Goal: Task Accomplishment & Management: Manage account settings

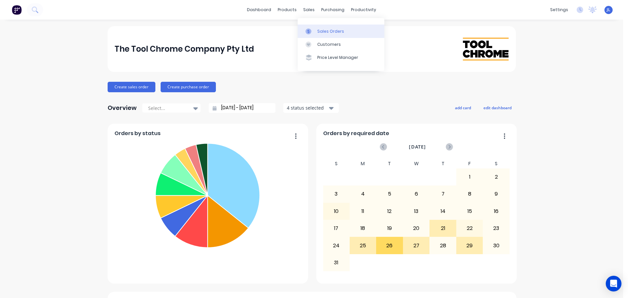
click at [312, 30] on div at bounding box center [311, 31] width 10 height 6
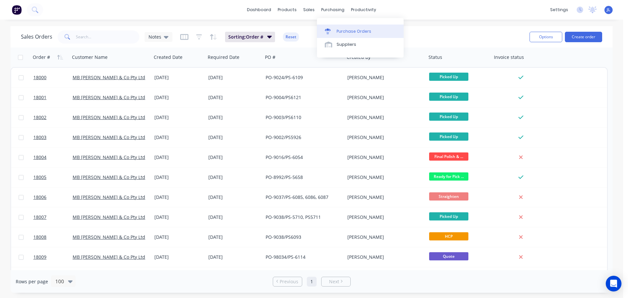
click at [336, 29] on link "Purchase Orders" at bounding box center [360, 31] width 87 height 13
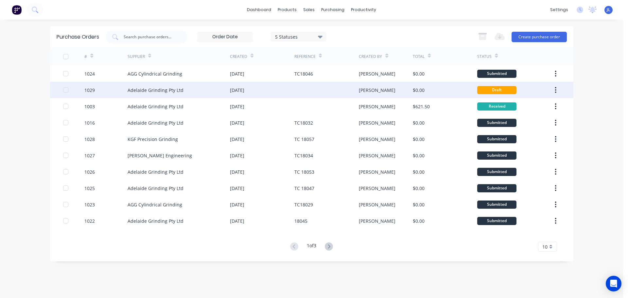
click at [338, 90] on div at bounding box center [326, 90] width 64 height 16
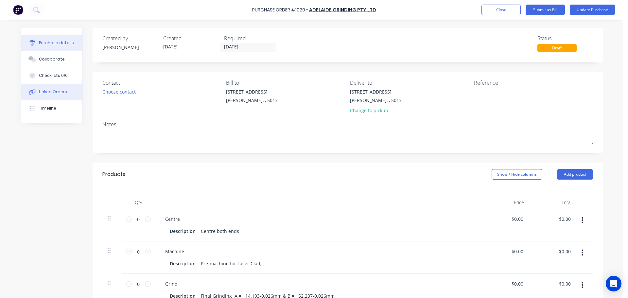
click at [64, 91] on button "Linked Orders" at bounding box center [52, 92] width 62 height 16
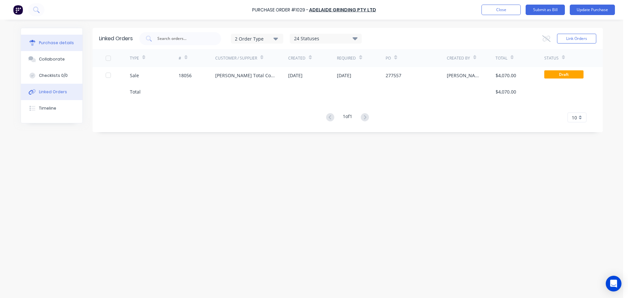
click at [48, 37] on button "Purchase details" at bounding box center [52, 43] width 62 height 16
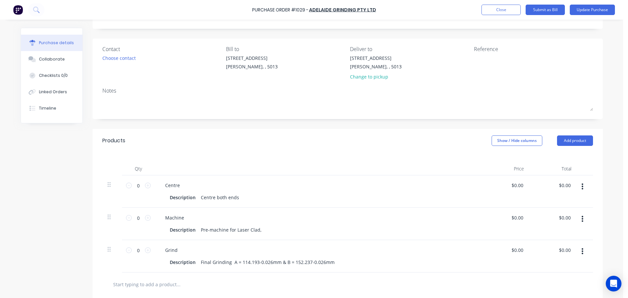
scroll to position [131, 0]
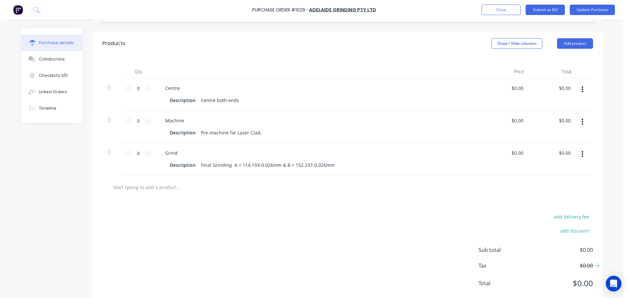
click at [582, 121] on icon "button" at bounding box center [583, 121] width 2 height 7
click at [560, 152] on button "Duplicate" at bounding box center [563, 152] width 56 height 13
type input "1"
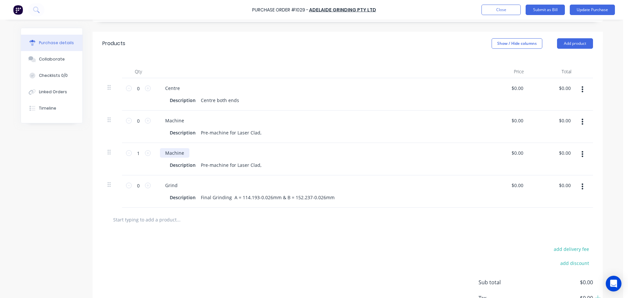
click at [179, 153] on div "Machine" at bounding box center [174, 152] width 29 height 9
drag, startPoint x: 184, startPoint y: 153, endPoint x: 152, endPoint y: 154, distance: 31.4
click at [155, 154] on div "Machine Description Pre-machine for Laser Clad," at bounding box center [318, 159] width 327 height 32
click at [206, 167] on div "Pre-machine for Laser Clad," at bounding box center [231, 164] width 66 height 9
drag, startPoint x: 197, startPoint y: 165, endPoint x: 280, endPoint y: 168, distance: 82.9
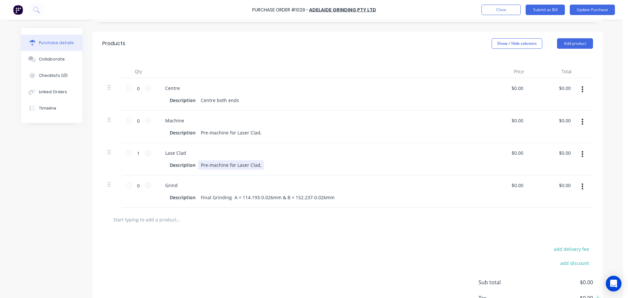
click at [280, 168] on div "Description Pre-machine for Laser Clad," at bounding box center [317, 164] width 300 height 9
click at [246, 255] on div "add delivery fee add discount Sub total $0.00 Tax $0.00 Total $0.00" at bounding box center [348, 286] width 510 height 108
click at [581, 190] on button "button" at bounding box center [582, 187] width 15 height 12
click at [553, 215] on button "Duplicate" at bounding box center [563, 216] width 56 height 13
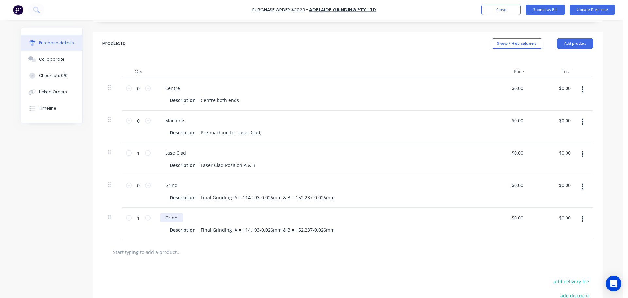
click at [169, 221] on div "Grind" at bounding box center [171, 217] width 23 height 9
drag, startPoint x: 177, startPoint y: 216, endPoint x: 155, endPoint y: 218, distance: 22.0
click at [155, 218] on div "Grind Description Final Grinding A = 114.193-0.026mm & B = 152.237-0.026mm" at bounding box center [318, 224] width 327 height 32
click at [212, 232] on div "Final Grinding A = 114.193-0.026mm & B = 152.237-0.026mm" at bounding box center [267, 229] width 139 height 9
drag, startPoint x: 209, startPoint y: 230, endPoint x: 226, endPoint y: 229, distance: 17.3
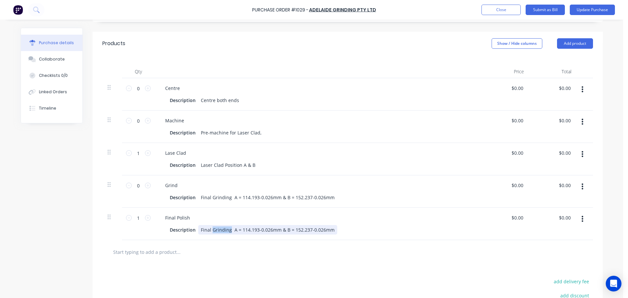
click at [226, 229] on div "Final Grinding A = 114.193-0.026mm & B = 152.237-0.026mm" at bounding box center [267, 229] width 139 height 9
drag, startPoint x: 225, startPoint y: 229, endPoint x: 384, endPoint y: 229, distance: 159.0
click at [384, 229] on div "Description Final Polish A = 114.193-0.026mm & B = 152.237-0.026mm" at bounding box center [317, 229] width 300 height 9
click at [226, 132] on div "Pre-machine for Laser Clad," at bounding box center [231, 132] width 66 height 9
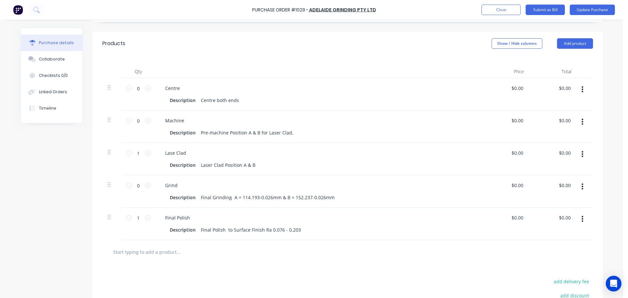
click at [251, 164] on div "Laser Clad Position A & B" at bounding box center [228, 164] width 60 height 9
click at [226, 199] on div "Final Grinding A = 114.193-0.026mm & B = 152.237-0.026mm" at bounding box center [267, 197] width 139 height 9
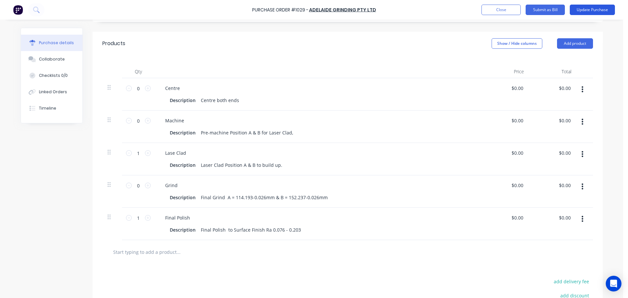
click at [583, 10] on button "Update Purchase" at bounding box center [592, 10] width 45 height 10
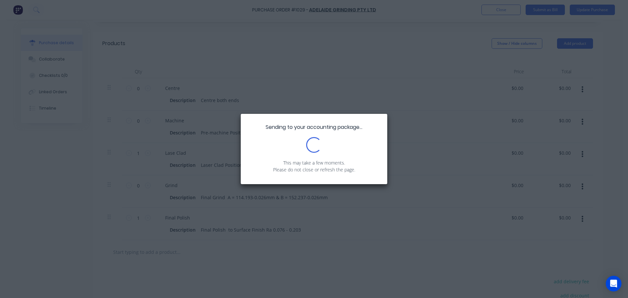
scroll to position [0, 0]
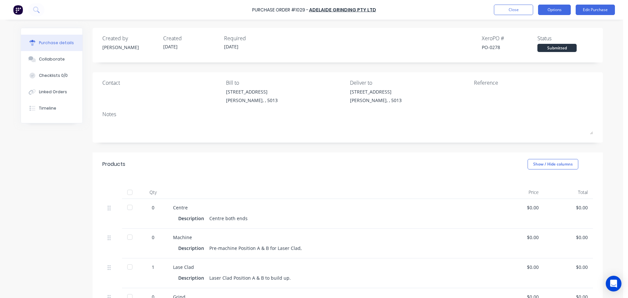
click at [557, 9] on button "Options" at bounding box center [554, 10] width 33 height 10
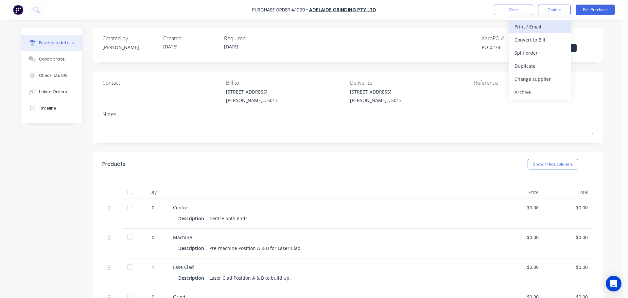
click at [537, 29] on div "Print / Email" at bounding box center [540, 26] width 50 height 9
click at [537, 53] on div "Without pricing" at bounding box center [540, 52] width 50 height 9
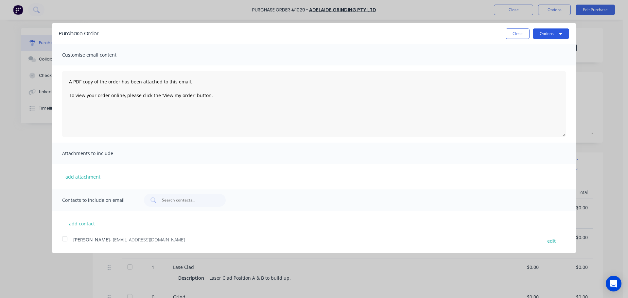
click at [556, 34] on button "Options" at bounding box center [551, 33] width 36 height 10
click at [541, 51] on div "Print" at bounding box center [538, 49] width 50 height 9
click at [520, 34] on button "Close" at bounding box center [518, 33] width 24 height 10
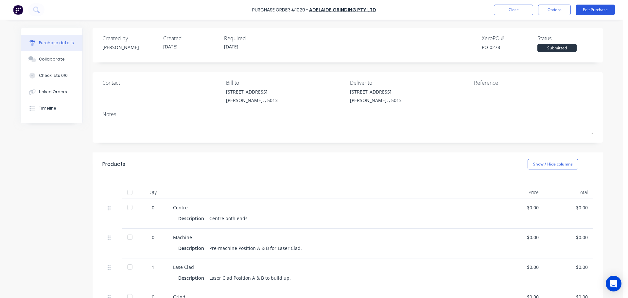
click at [579, 13] on button "Edit Purchase" at bounding box center [595, 10] width 39 height 10
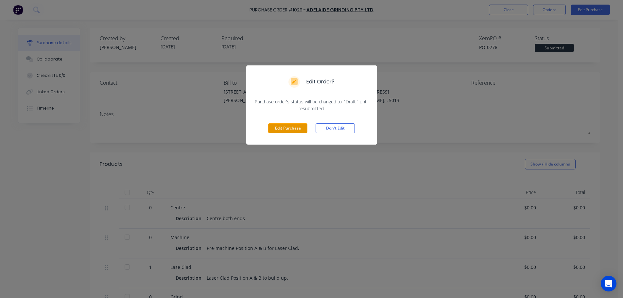
click at [294, 126] on button "Edit Purchase" at bounding box center [287, 128] width 39 height 10
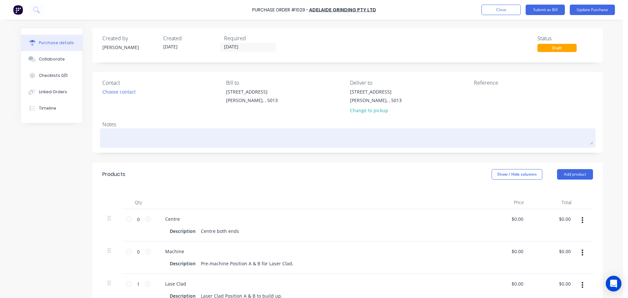
click at [169, 141] on textarea at bounding box center [347, 137] width 491 height 15
type textarea "x"
type textarea "T"
type textarea "x"
type textarea "TC"
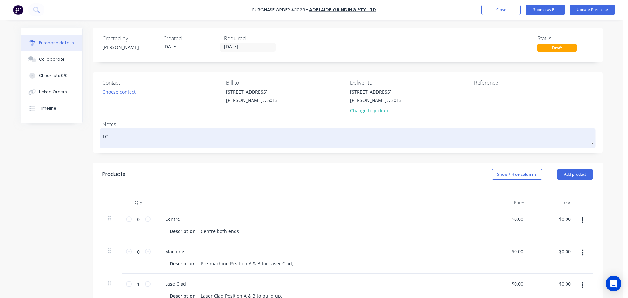
type textarea "x"
type textarea "TC1"
type textarea "x"
type textarea "TC18"
type textarea "x"
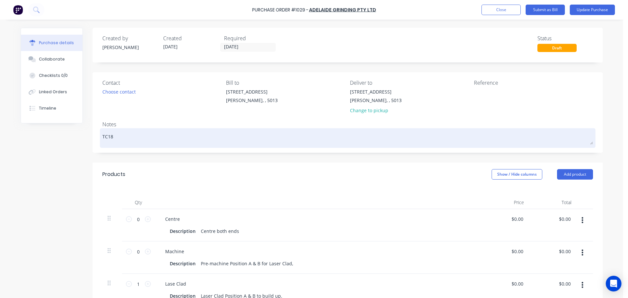
type textarea "TC180"
type textarea "x"
type textarea "TC1805"
type textarea "x"
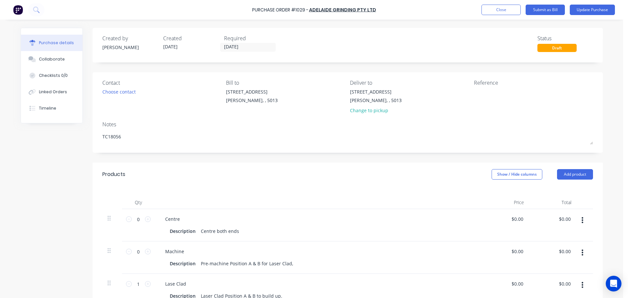
type textarea "TC18056"
type textarea "x"
type textarea "TC18056"
click at [65, 176] on div "Created by [PERSON_NAME] Created [DATE] Required [DATE] Status Draft Contact Ch…" at bounding box center [312, 265] width 582 height 475
click at [592, 12] on button "Update Purchase" at bounding box center [592, 10] width 45 height 10
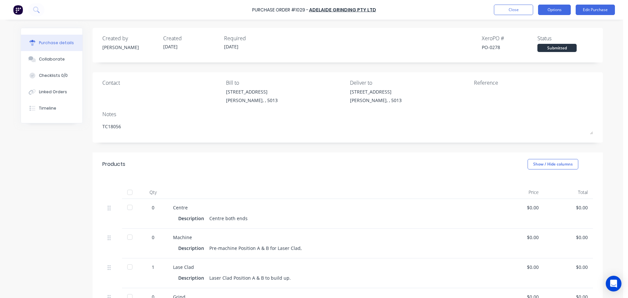
click at [561, 13] on button "Options" at bounding box center [554, 10] width 33 height 10
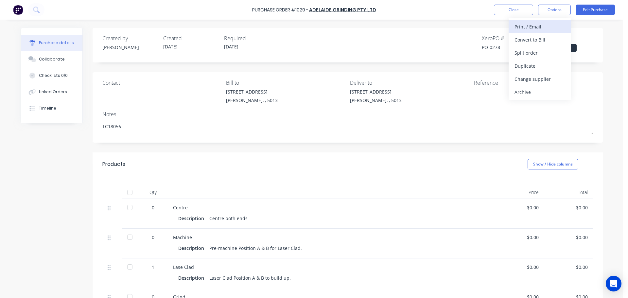
click at [547, 25] on div "Print / Email" at bounding box center [540, 26] width 50 height 9
click at [541, 56] on div "Without pricing" at bounding box center [540, 52] width 50 height 9
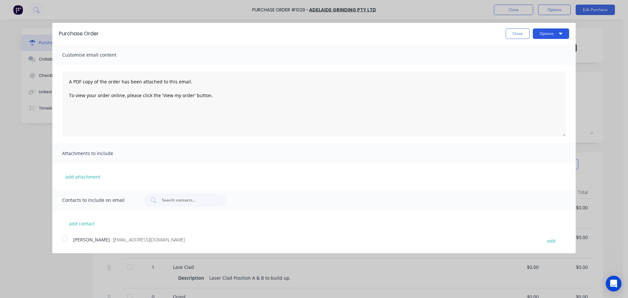
click at [545, 35] on button "Options" at bounding box center [551, 33] width 36 height 10
click at [542, 48] on div "Print" at bounding box center [538, 49] width 50 height 9
click at [514, 35] on button "Close" at bounding box center [518, 33] width 24 height 10
type textarea "x"
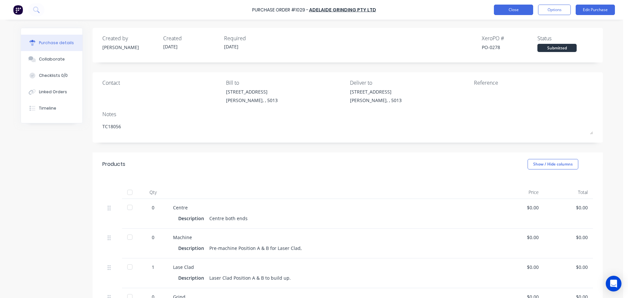
click at [513, 13] on button "Close" at bounding box center [513, 10] width 39 height 10
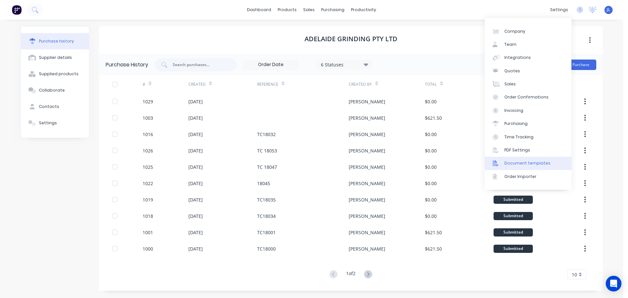
click at [530, 162] on div "Document templates" at bounding box center [528, 163] width 46 height 6
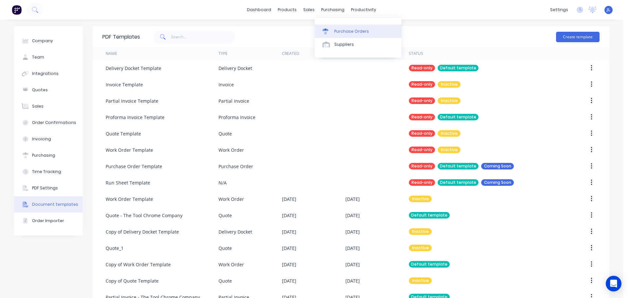
click at [331, 32] on div at bounding box center [328, 31] width 10 height 6
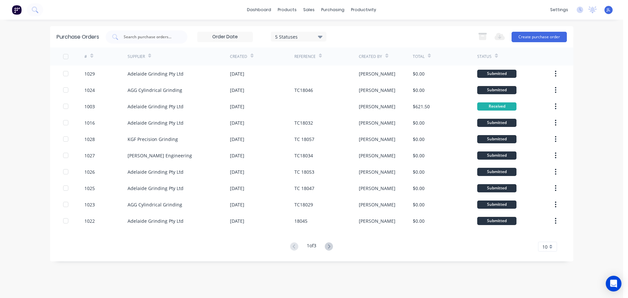
click at [320, 35] on icon at bounding box center [320, 36] width 5 height 7
click at [321, 36] on icon at bounding box center [320, 37] width 5 height 3
click at [244, 38] on input at bounding box center [225, 37] width 55 height 10
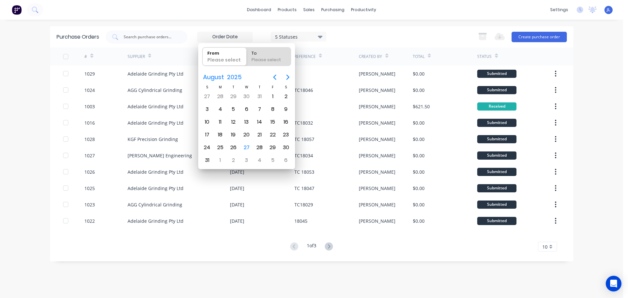
click at [27, 90] on div "dashboard products sales purchasing productivity dashboard products Product Cat…" at bounding box center [311, 149] width 623 height 298
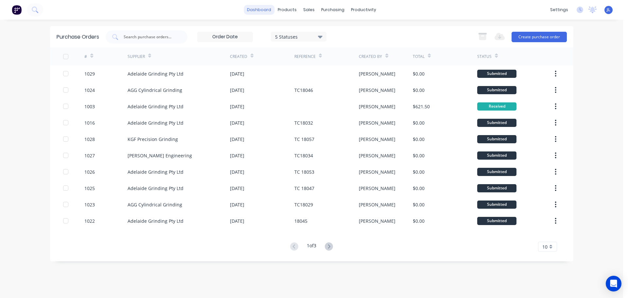
click at [271, 11] on link "dashboard" at bounding box center [259, 10] width 31 height 10
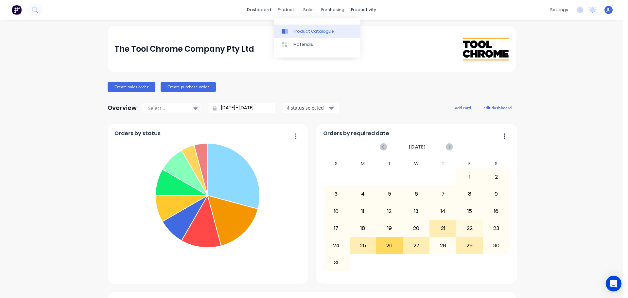
click at [297, 29] on div "Product Catalogue" at bounding box center [313, 31] width 41 height 6
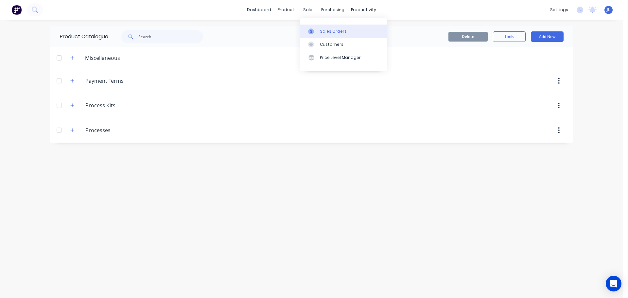
click at [324, 34] on div "Sales Orders" at bounding box center [333, 31] width 27 height 6
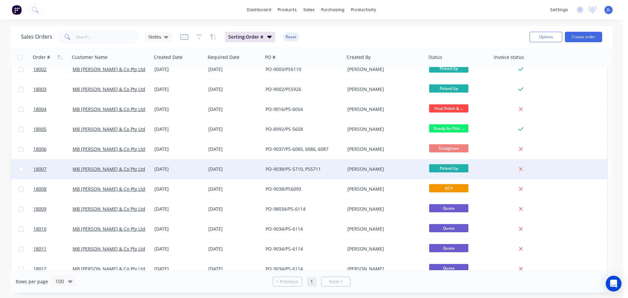
scroll to position [33, 0]
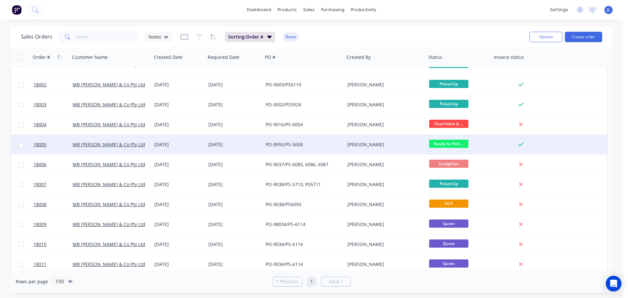
click at [457, 144] on span "Ready for Pick ..." at bounding box center [448, 144] width 39 height 8
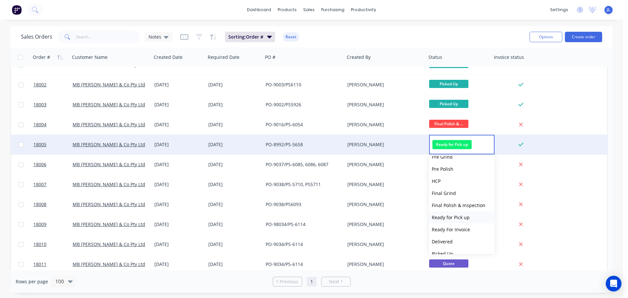
scroll to position [89, 0]
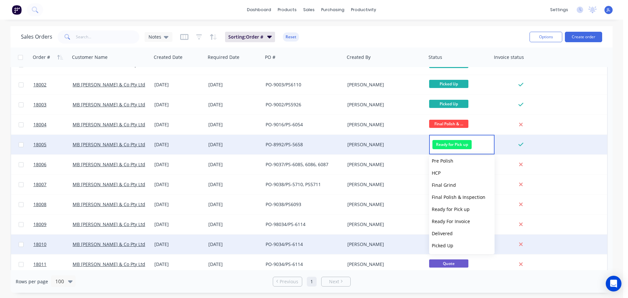
click at [452, 245] on span "Picked Up" at bounding box center [443, 245] width 22 height 6
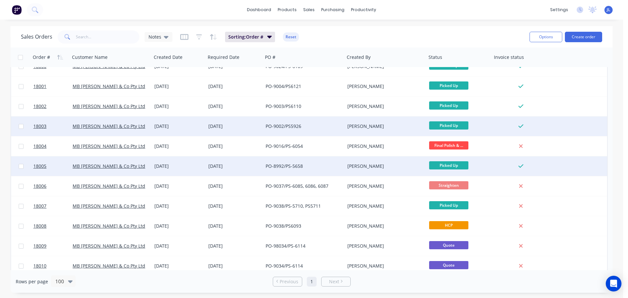
scroll to position [0, 0]
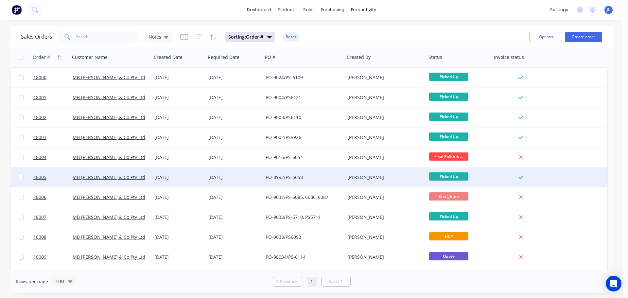
click at [198, 10] on div "dashboard products sales purchasing productivity dashboard products Product Cat…" at bounding box center [311, 10] width 623 height 20
click at [299, 30] on div "Product Catalogue" at bounding box center [316, 31] width 41 height 6
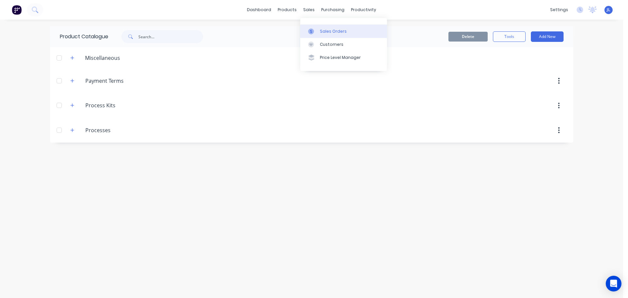
click at [315, 30] on div at bounding box center [313, 31] width 10 height 6
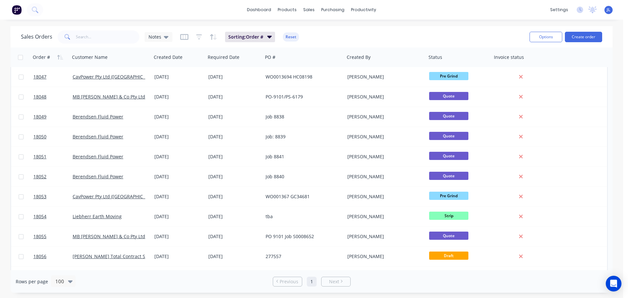
scroll to position [994, 0]
